Goal: Share content

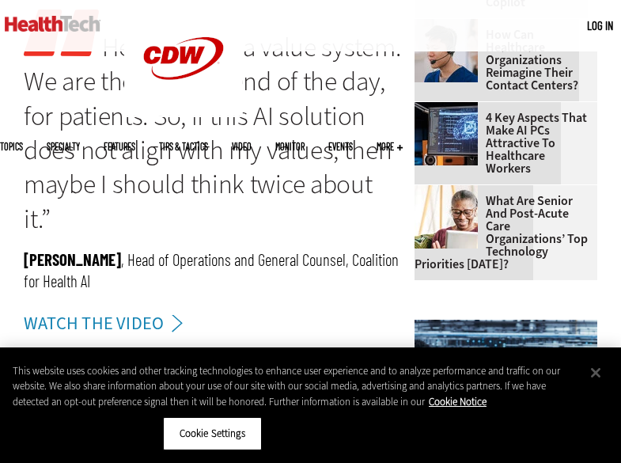
scroll to position [1247, 55]
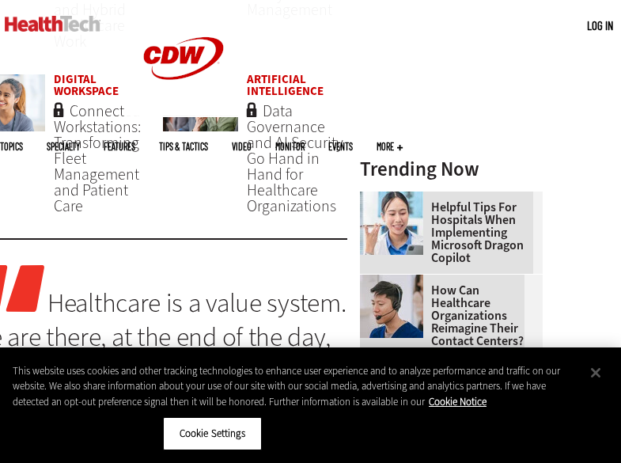
click at [418, 237] on img at bounding box center [391, 222] width 63 height 63
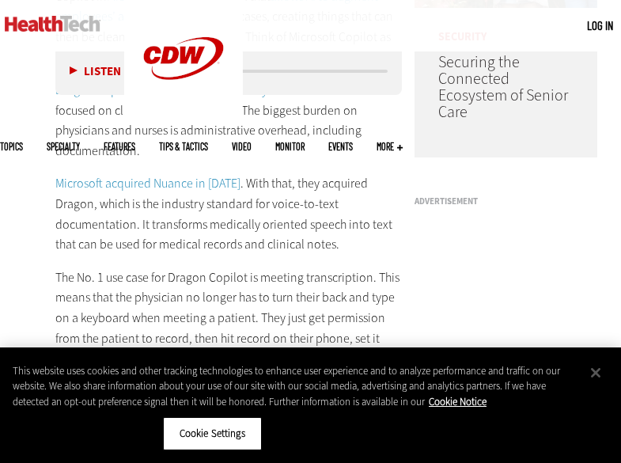
scroll to position [1503, 0]
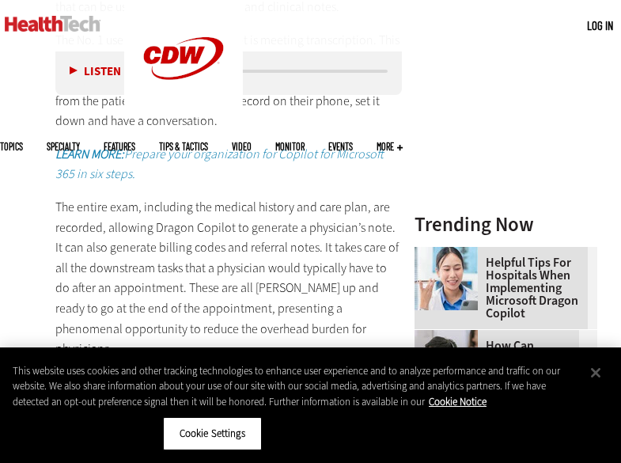
click at [472, 289] on img at bounding box center [445, 278] width 63 height 63
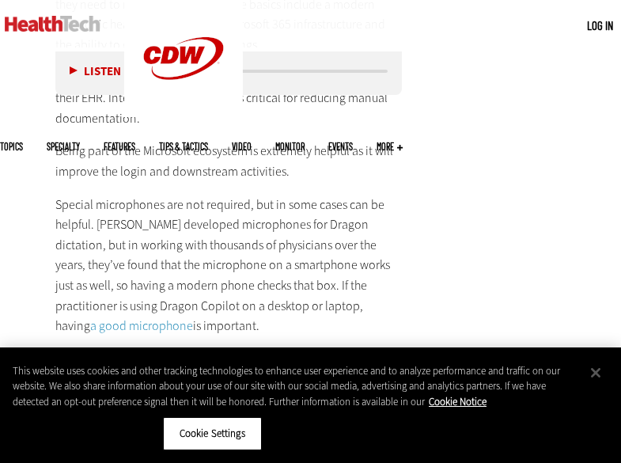
scroll to position [261, 0]
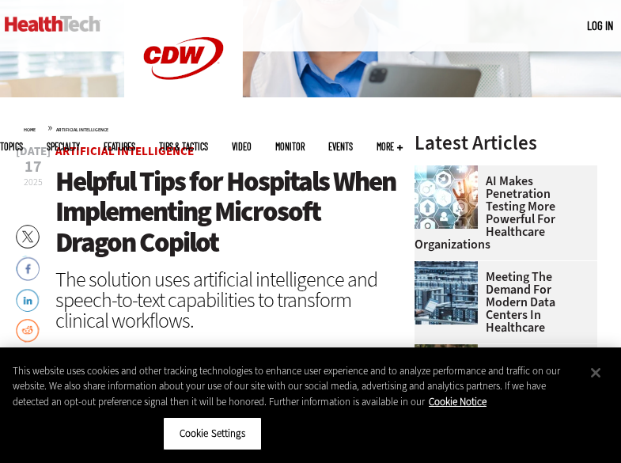
click at [24, 237] on link "Twitter" at bounding box center [28, 237] width 24 height 25
